Goal: Information Seeking & Learning: Check status

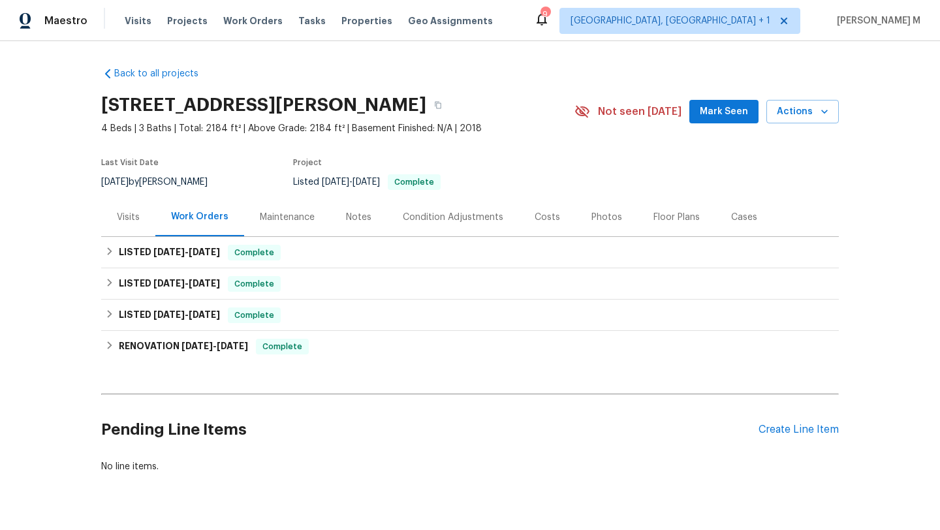
click at [117, 224] on div "Visits" at bounding box center [128, 217] width 54 height 39
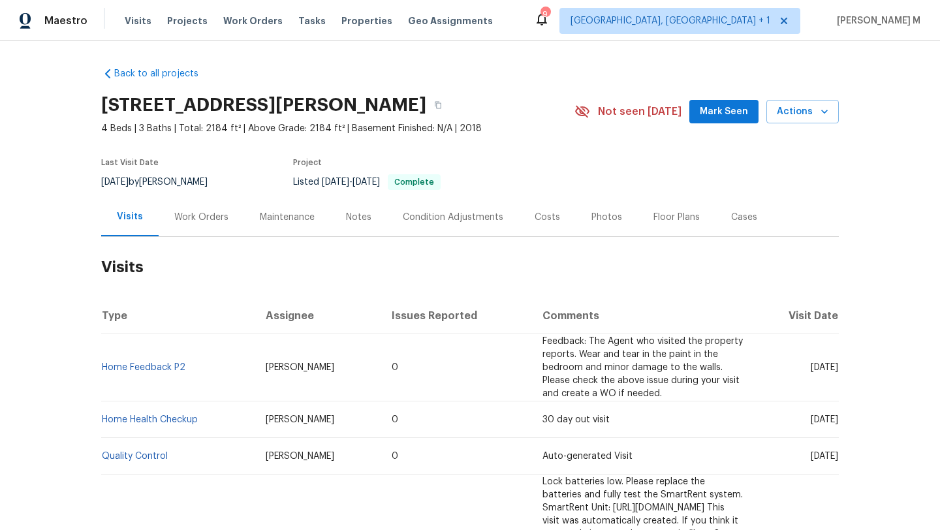
drag, startPoint x: 790, startPoint y: 363, endPoint x: 809, endPoint y: 363, distance: 18.9
click at [811, 363] on span "Mon, Jul 21 2025" at bounding box center [824, 367] width 27 height 9
copy span "Jul 21"
click at [210, 222] on div "Work Orders" at bounding box center [201, 217] width 54 height 13
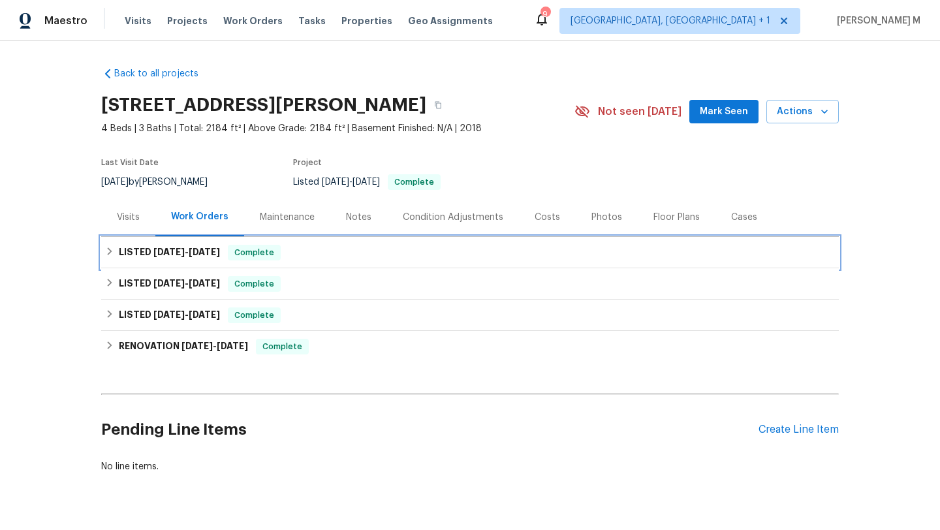
click at [197, 255] on span "7/17/25" at bounding box center [204, 251] width 31 height 9
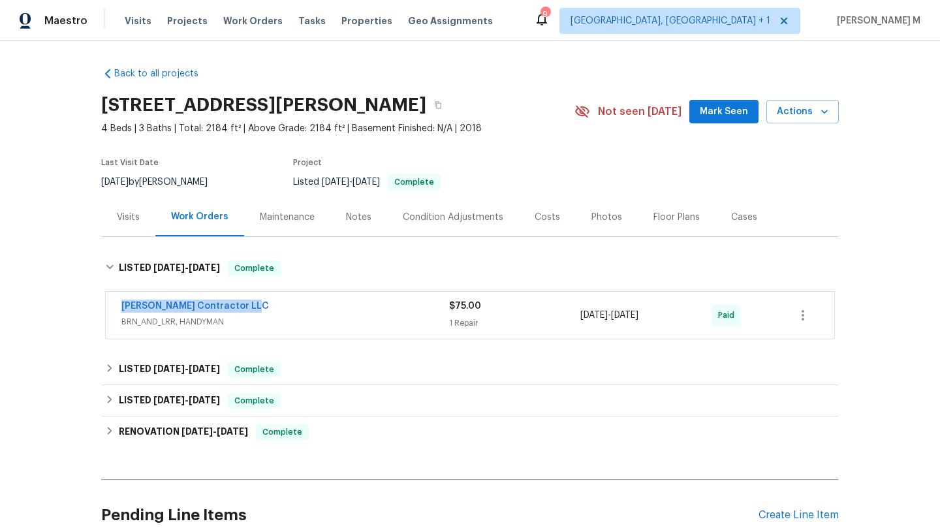
drag, startPoint x: 106, startPoint y: 308, endPoint x: 255, endPoint y: 308, distance: 148.2
click at [255, 308] on div "Mario Suarez Contractor LLC BRN_AND_LRR, HANDYMAN $75.00 1 Repair 7/15/2025 - 7…" at bounding box center [470, 315] width 728 height 47
copy link "Mario Suarez Contractor LLC"
drag, startPoint x: 576, startPoint y: 315, endPoint x: 672, endPoint y: 315, distance: 96.6
click at [672, 315] on div "7/15/2025 - 7/17/2025" at bounding box center [645, 315] width 131 height 31
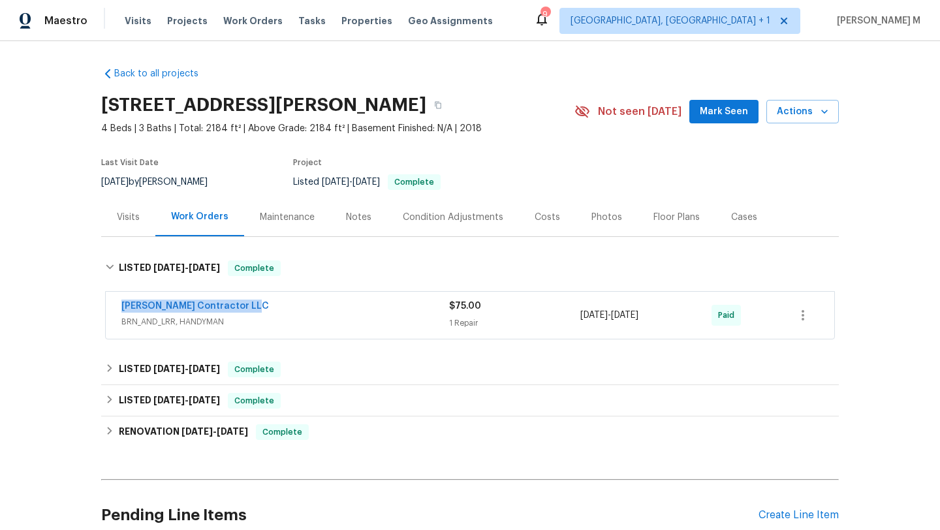
copy span "7/15/2025 - 7/17/2025"
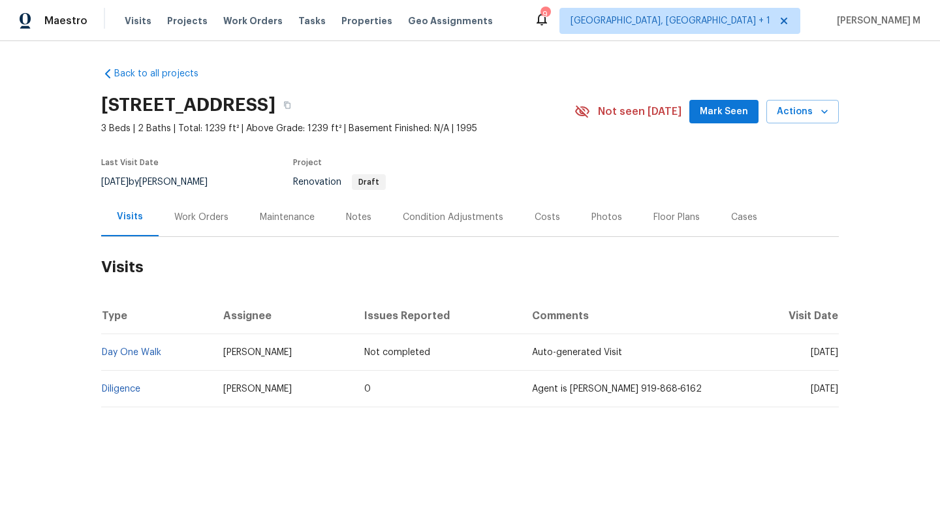
drag, startPoint x: 777, startPoint y: 353, endPoint x: 810, endPoint y: 354, distance: 32.6
click at [811, 354] on span "Mon, Aug 25 2025" at bounding box center [824, 352] width 27 height 9
copy span "Aug 25"
click at [195, 229] on div "Work Orders" at bounding box center [202, 217] width 86 height 39
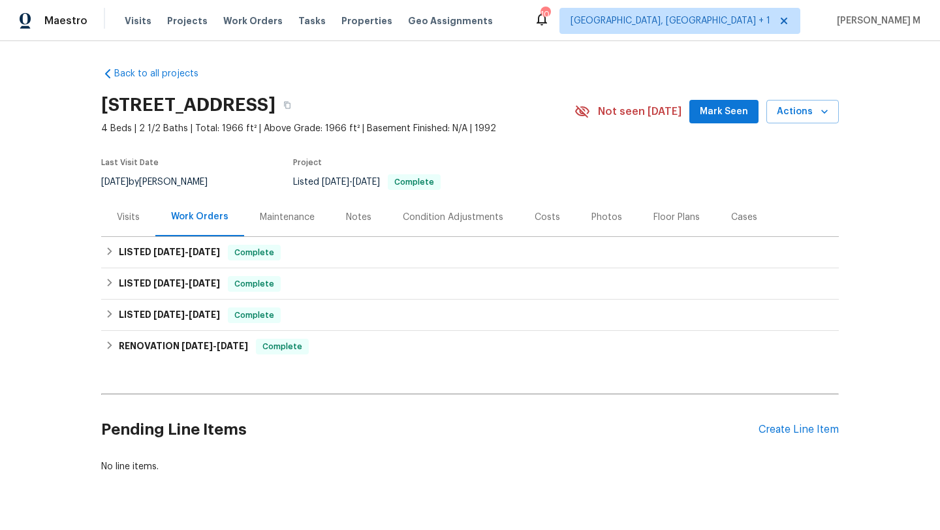
click at [733, 219] on div "Cases" at bounding box center [744, 217] width 26 height 13
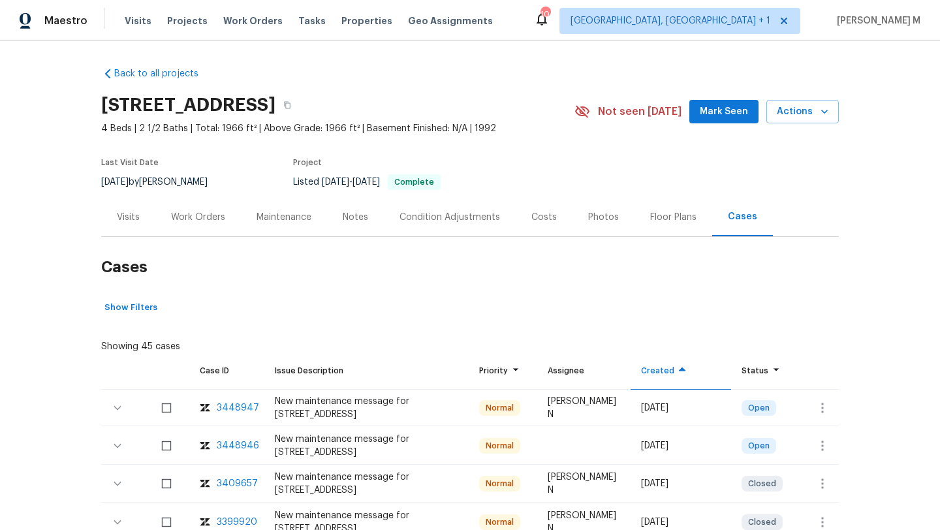
click at [220, 409] on div "3448947" at bounding box center [238, 407] width 42 height 13
